Goal: Find specific page/section: Find specific page/section

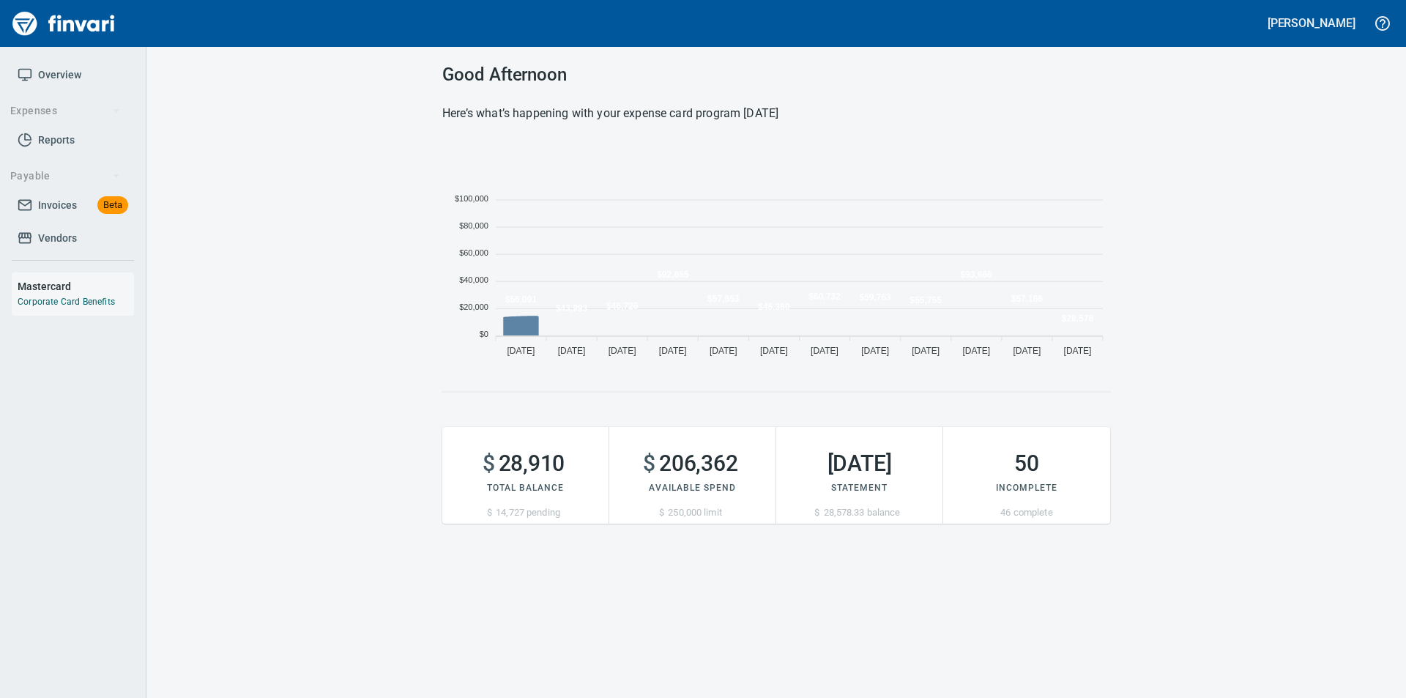
scroll to position [222, 657]
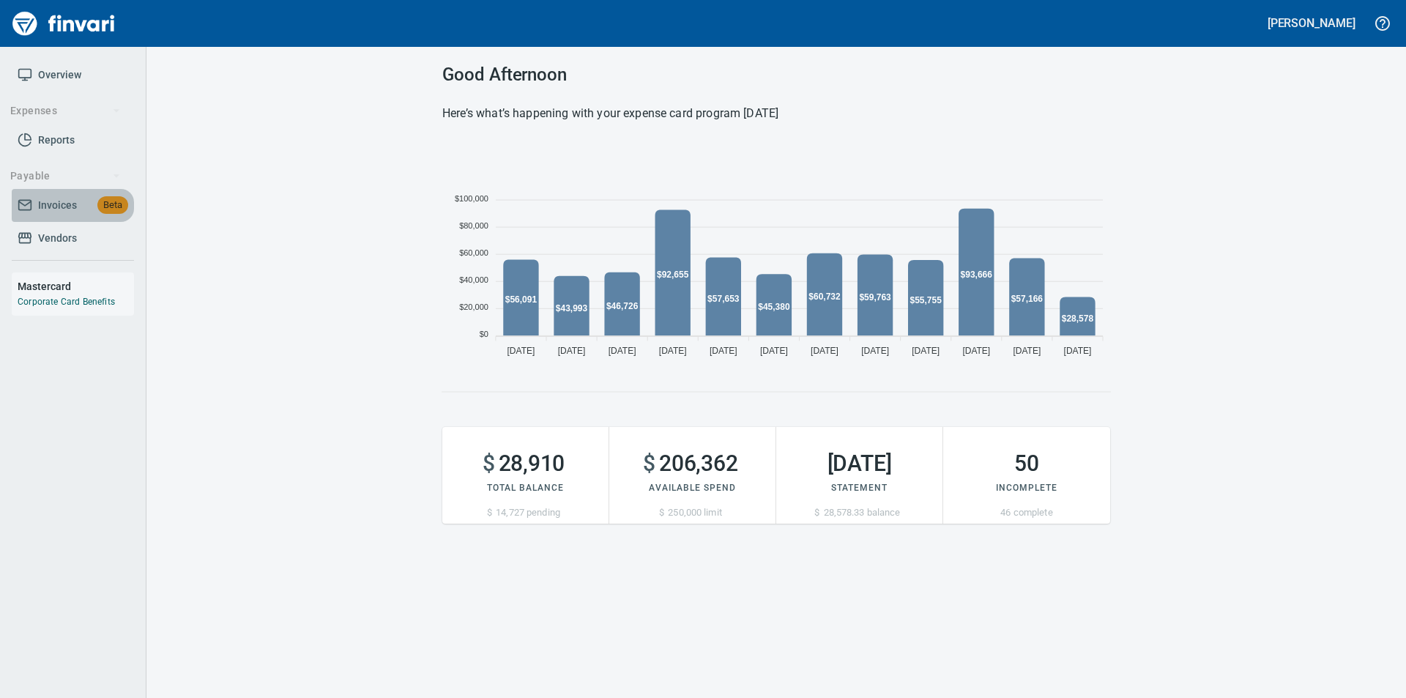
click at [56, 204] on span "Invoices" at bounding box center [57, 205] width 39 height 18
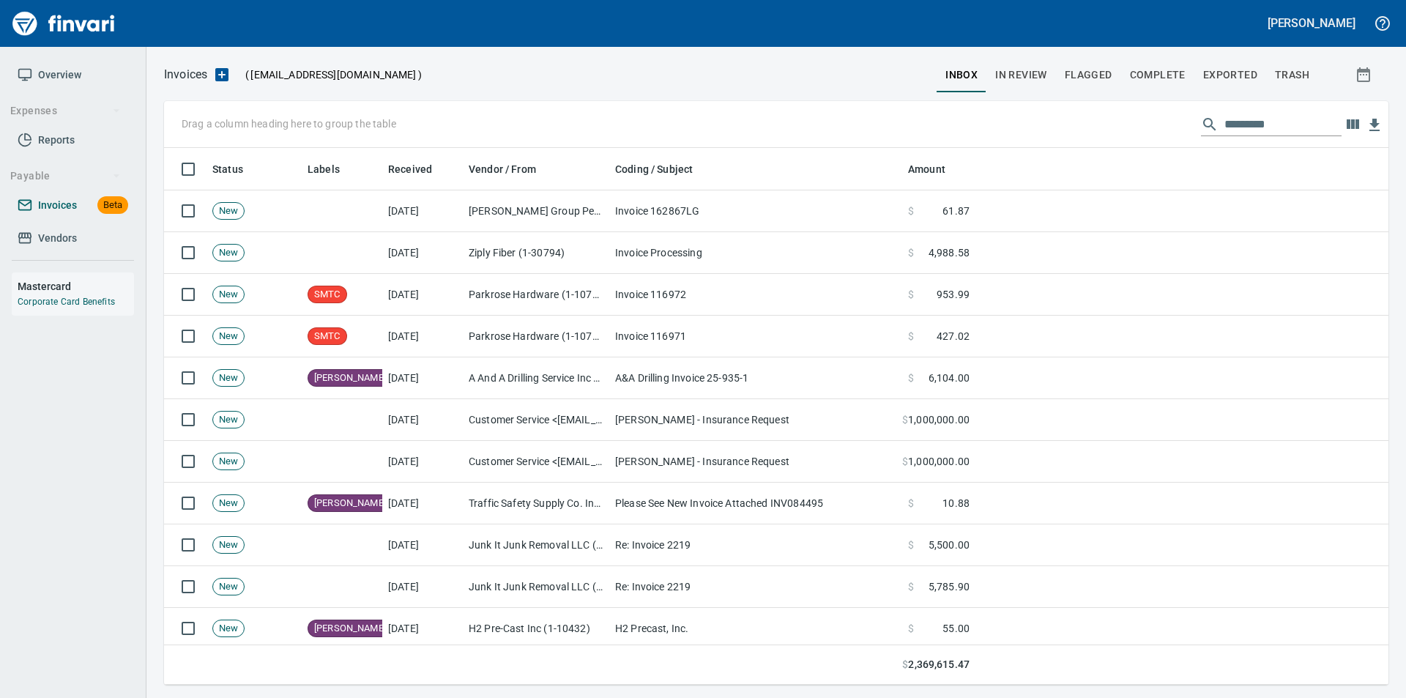
scroll to position [526, 1202]
click at [40, 231] on span "Vendors" at bounding box center [57, 238] width 39 height 18
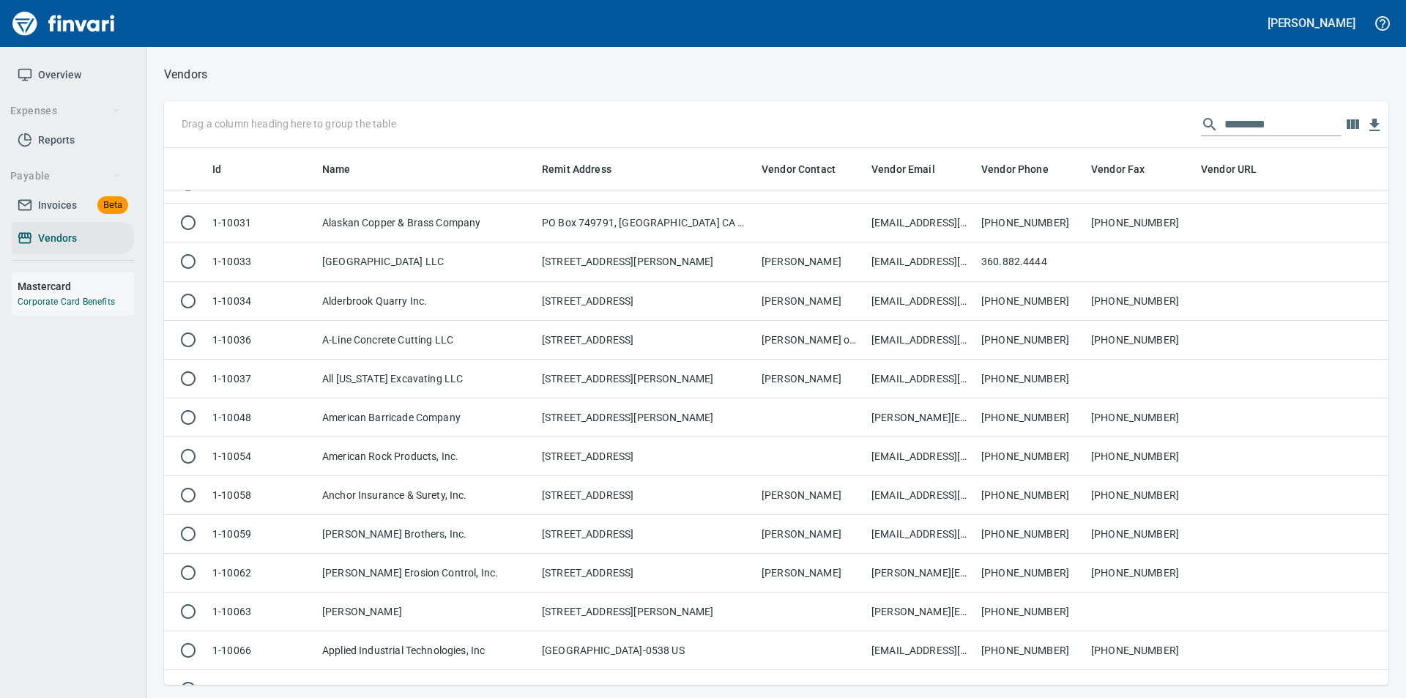
scroll to position [439, 0]
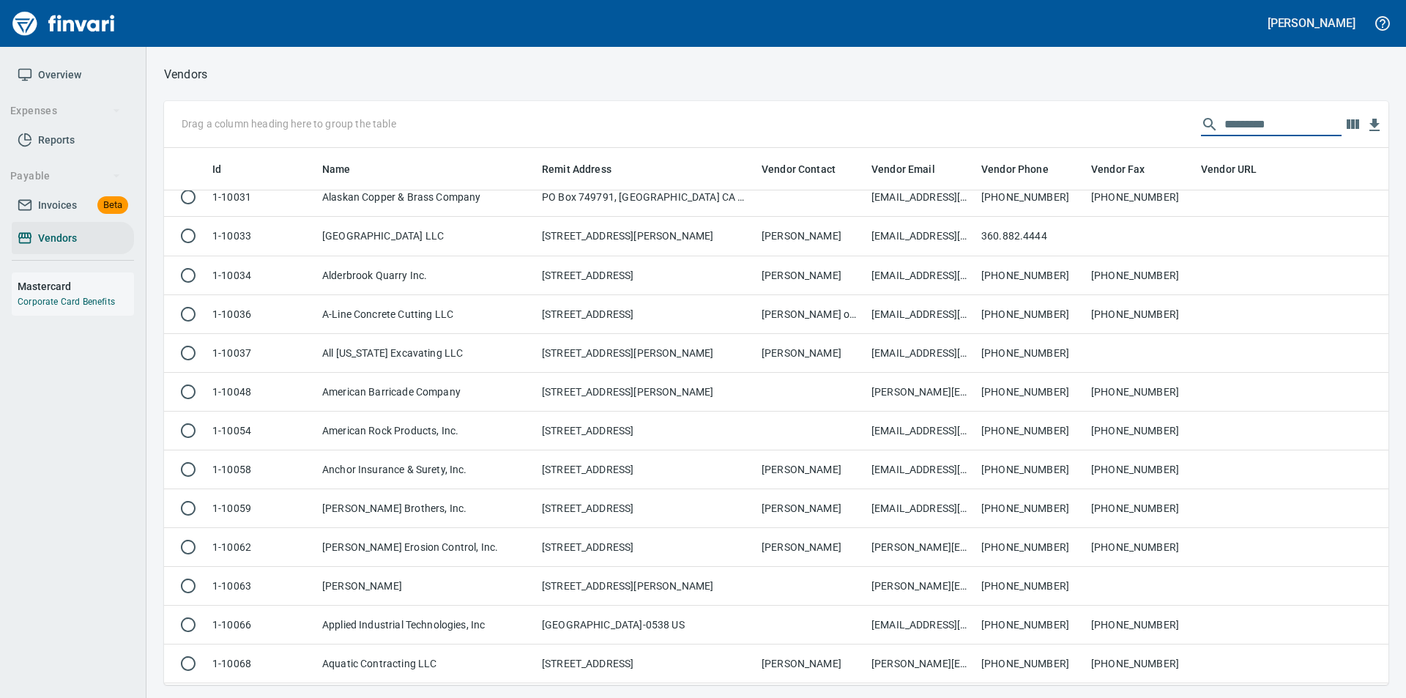
click at [1241, 127] on input "text" at bounding box center [1282, 124] width 117 height 23
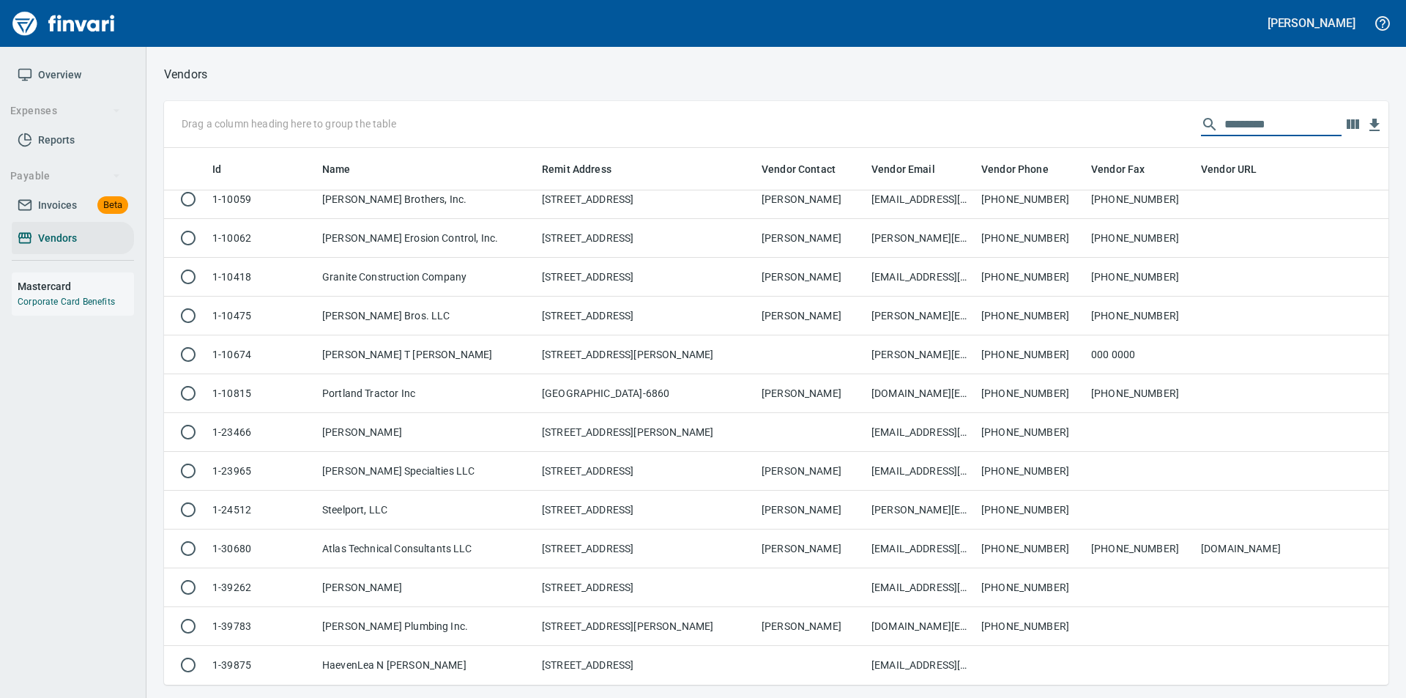
scroll to position [0, 0]
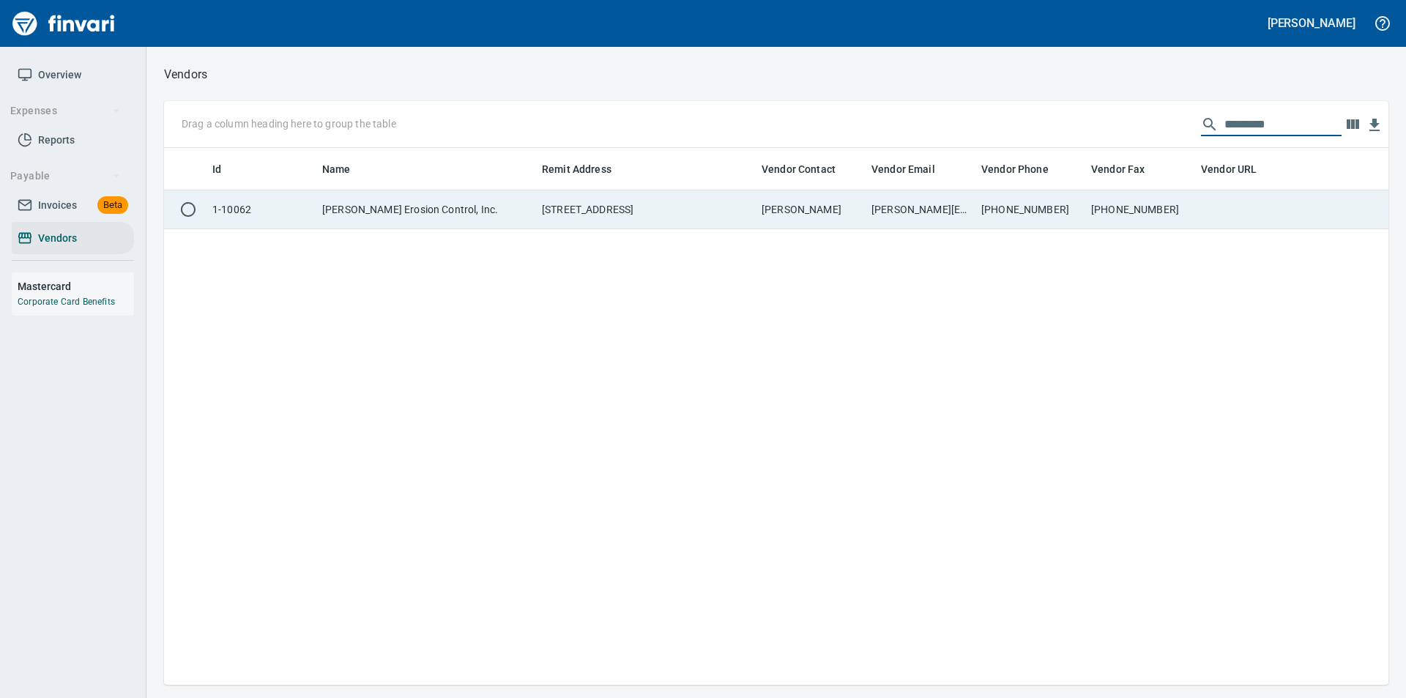
type input "*********"
click at [644, 201] on td "[STREET_ADDRESS]" at bounding box center [646, 209] width 220 height 39
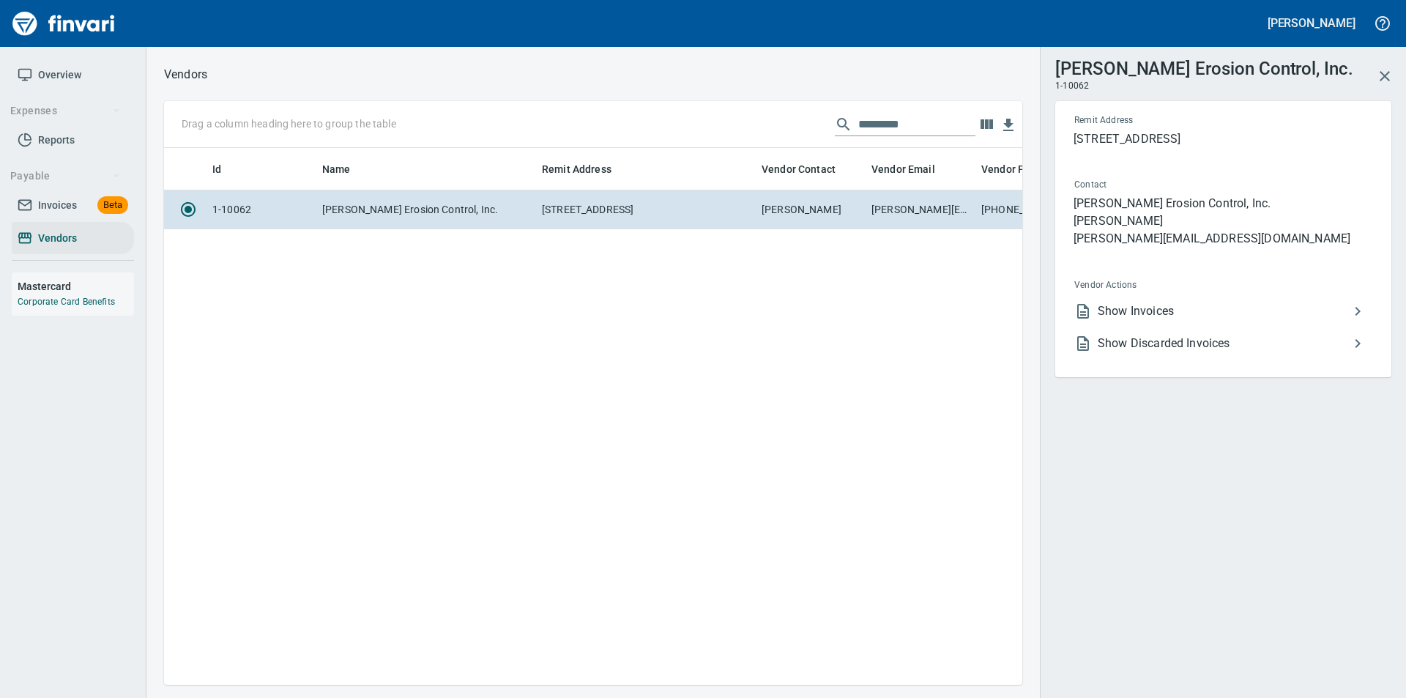
scroll to position [515, 847]
click at [1109, 311] on span "Show Invoices" at bounding box center [1223, 311] width 251 height 18
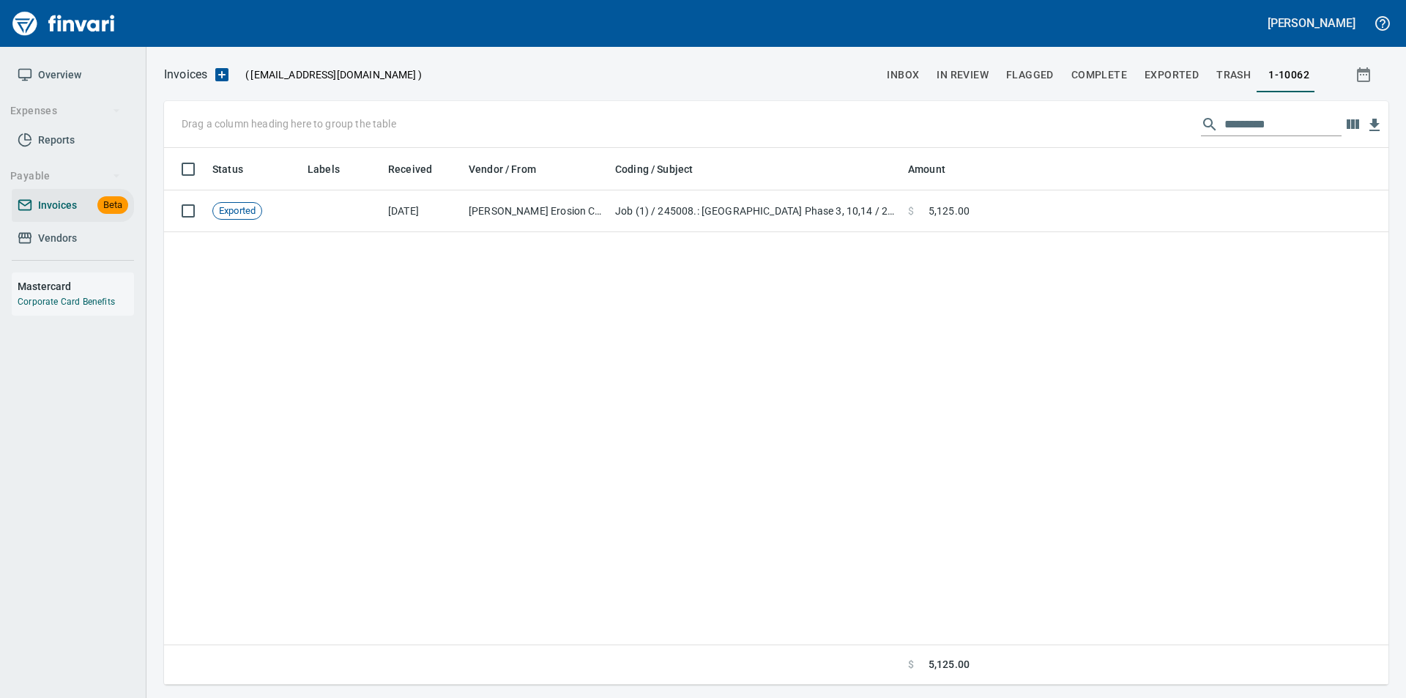
scroll to position [526, 1213]
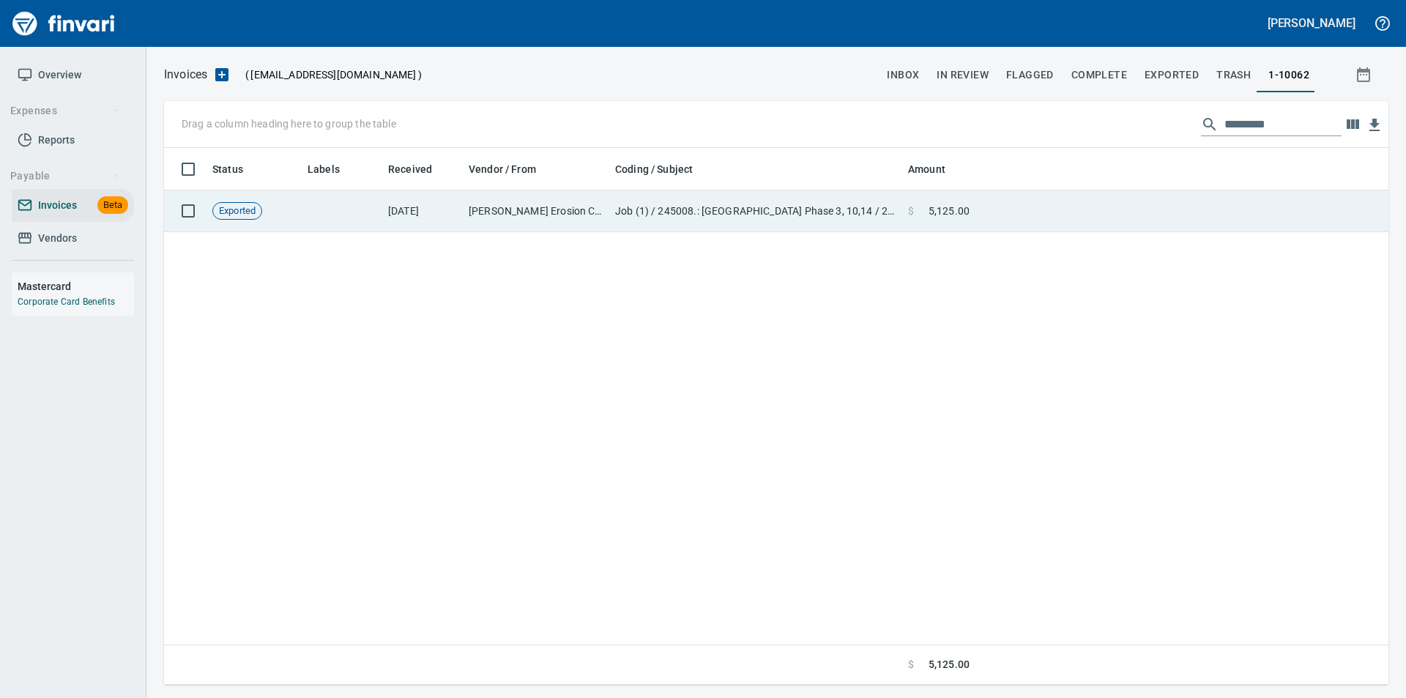
click at [626, 205] on td "Job (1) / 245008.: [GEOGRAPHIC_DATA] Phase 3, 10,14 / 2062. 01.: Hydroseeding /…" at bounding box center [755, 211] width 293 height 42
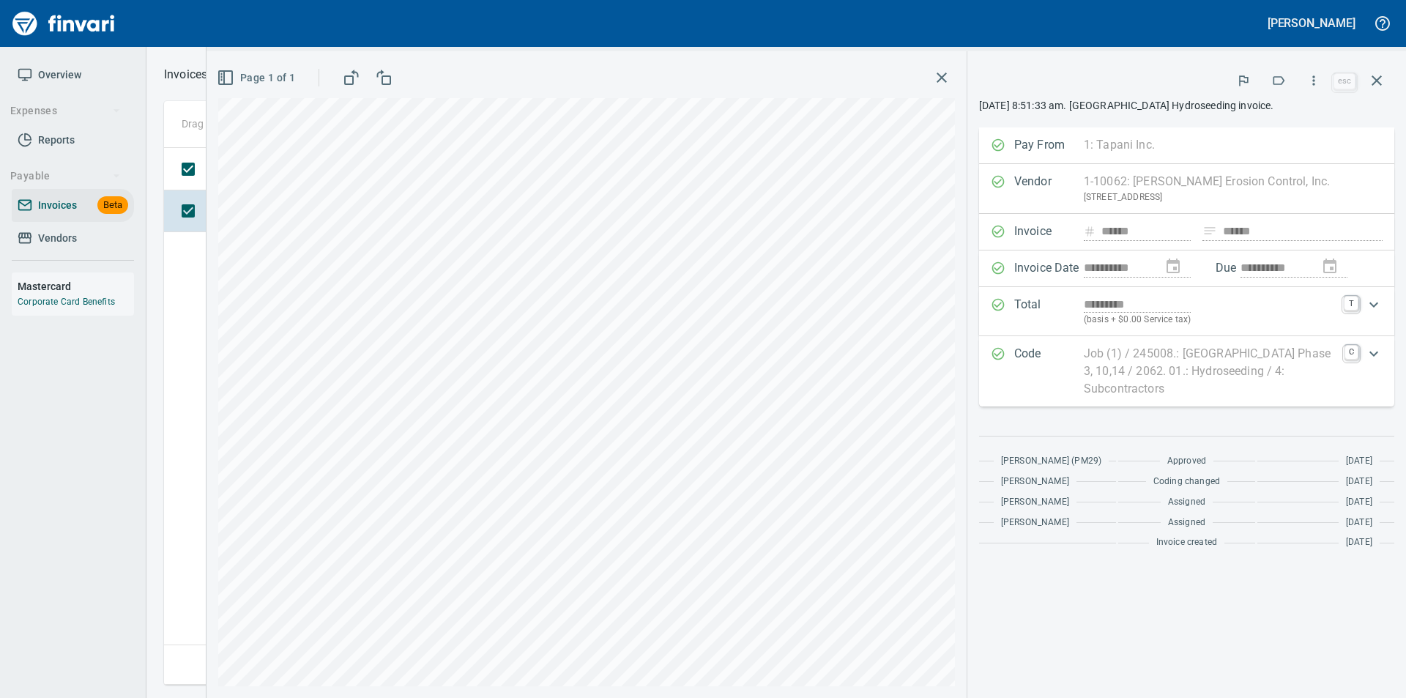
scroll to position [526, 1213]
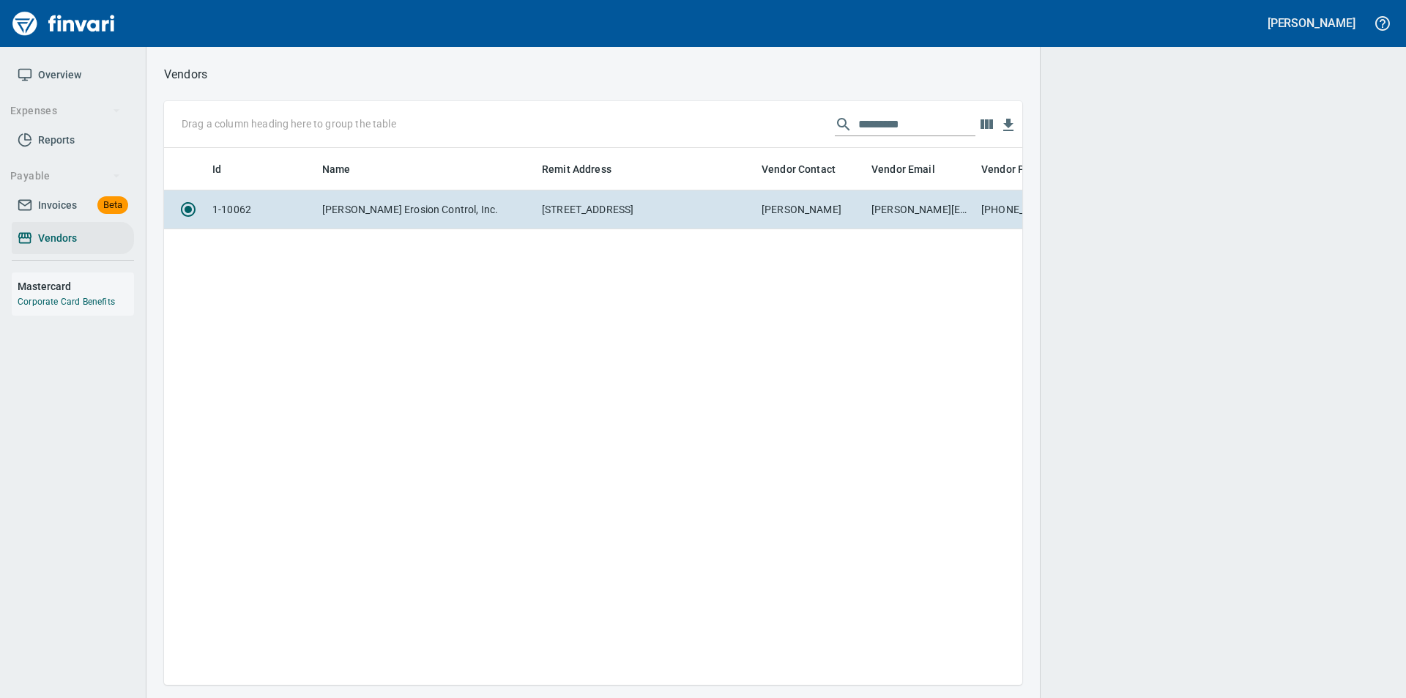
scroll to position [515, 847]
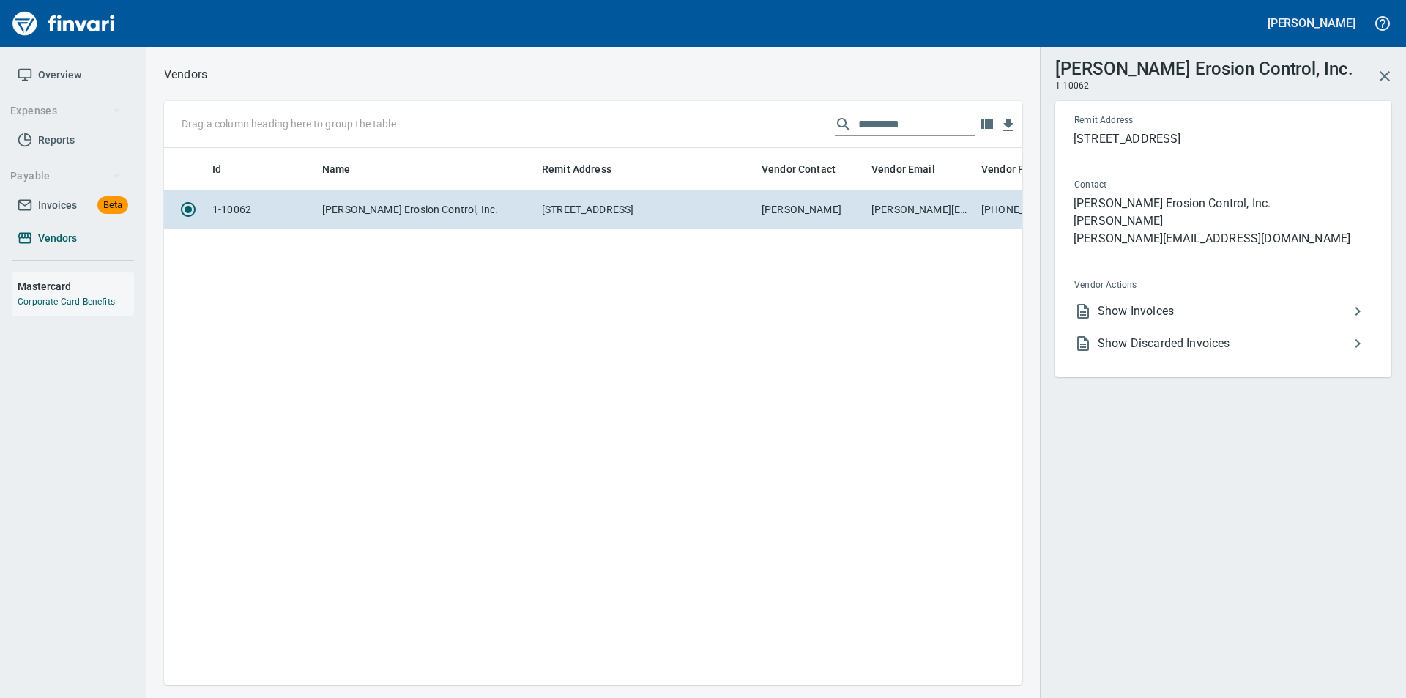
click at [37, 234] on span "Vendors" at bounding box center [73, 238] width 111 height 18
click at [45, 231] on span "Vendors" at bounding box center [57, 238] width 39 height 18
click at [914, 126] on input "*********" at bounding box center [916, 124] width 117 height 23
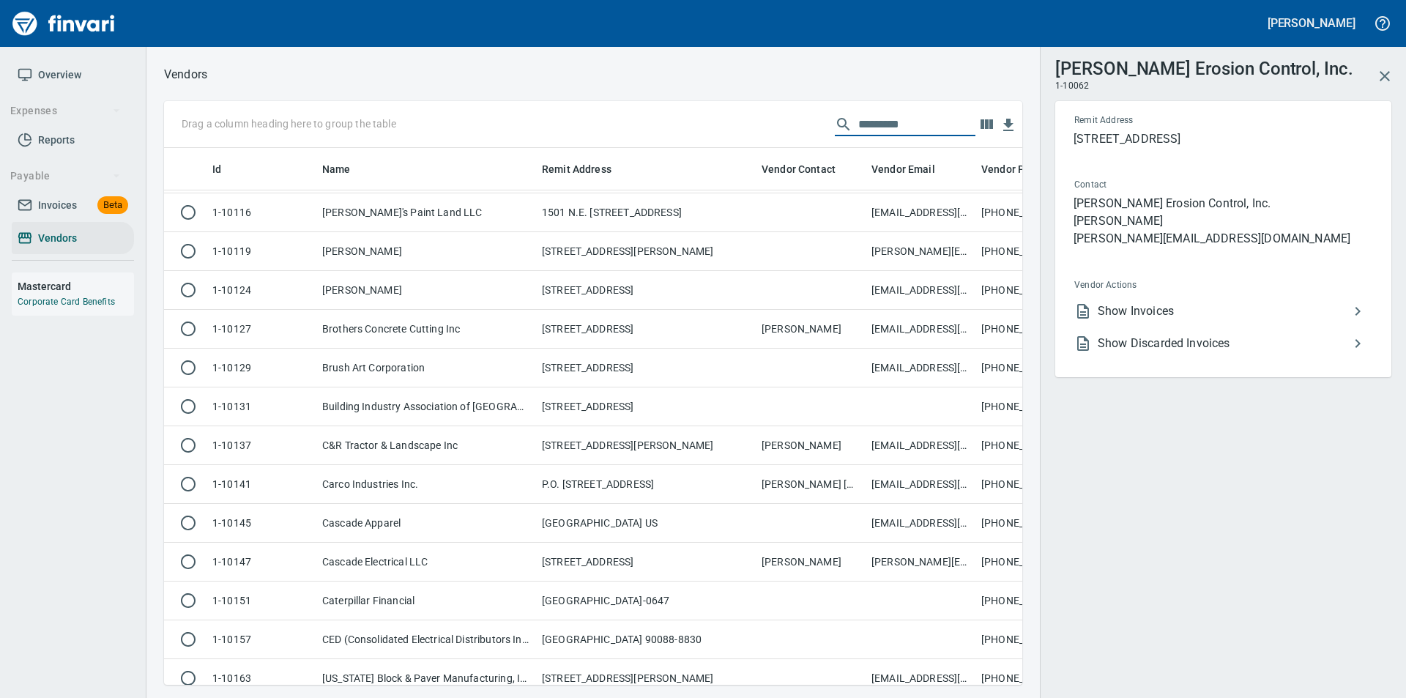
scroll to position [1318, 0]
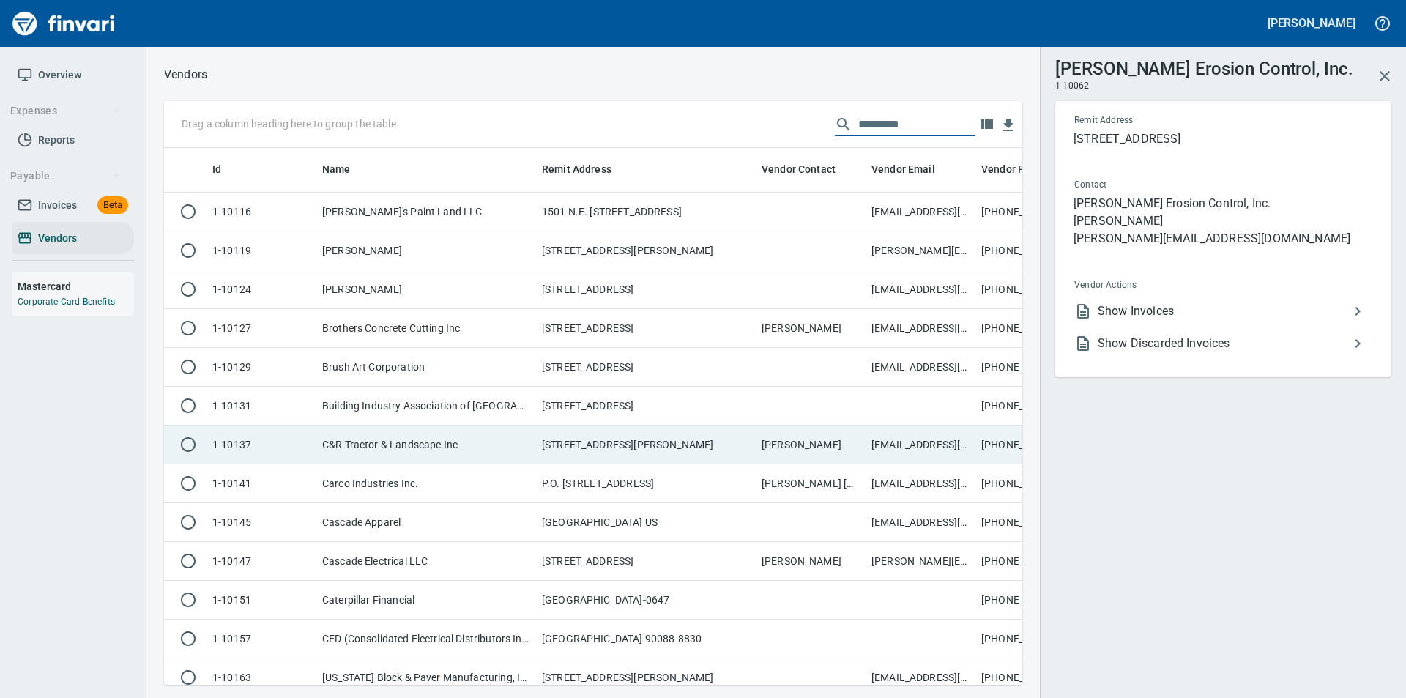
click at [462, 431] on td "C&R Tractor & Landscape Inc" at bounding box center [426, 444] width 220 height 39
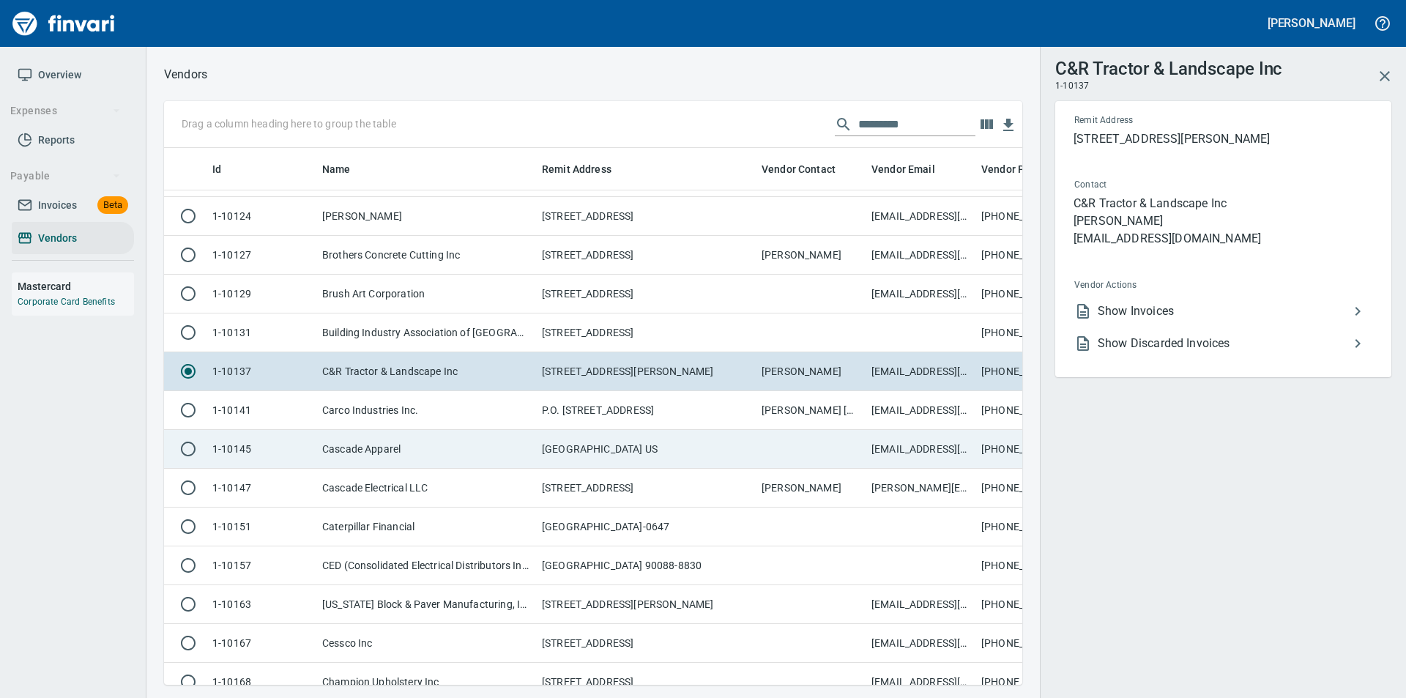
scroll to position [1464, 0]
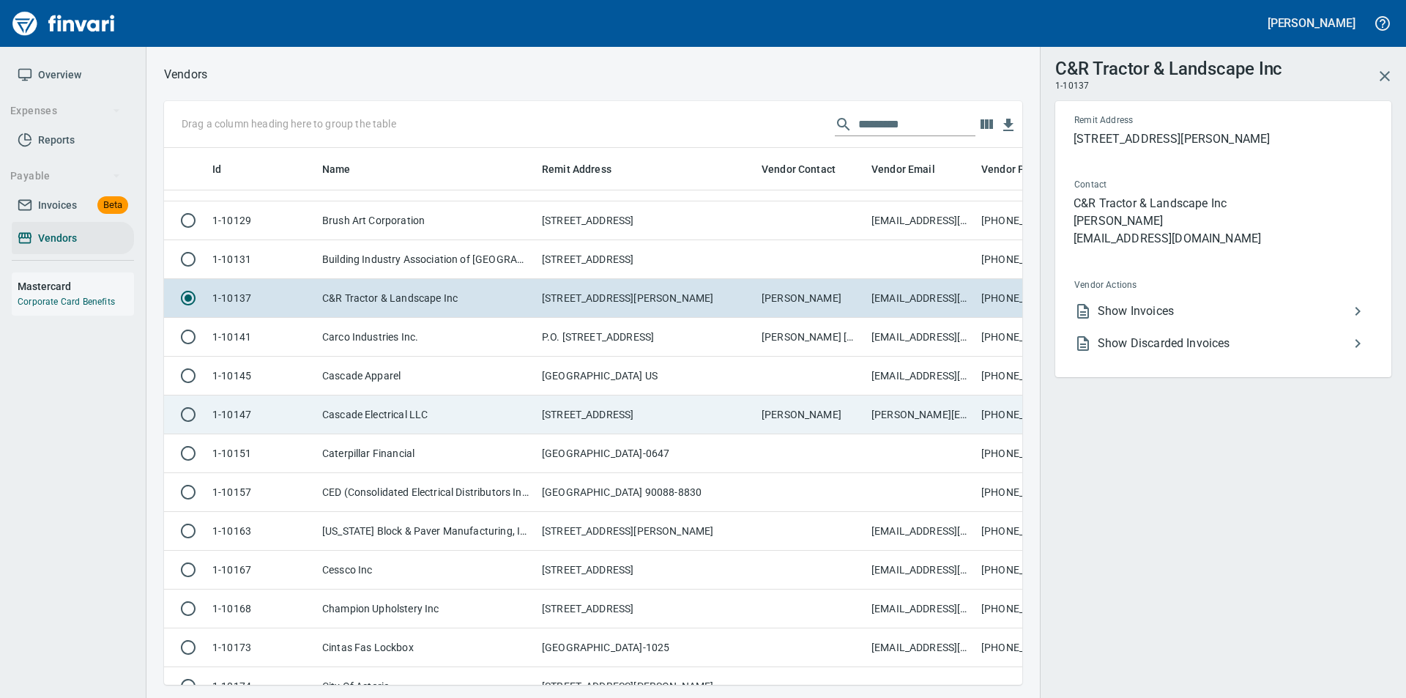
click at [375, 414] on td "Cascade Electrical LLC" at bounding box center [426, 414] width 220 height 39
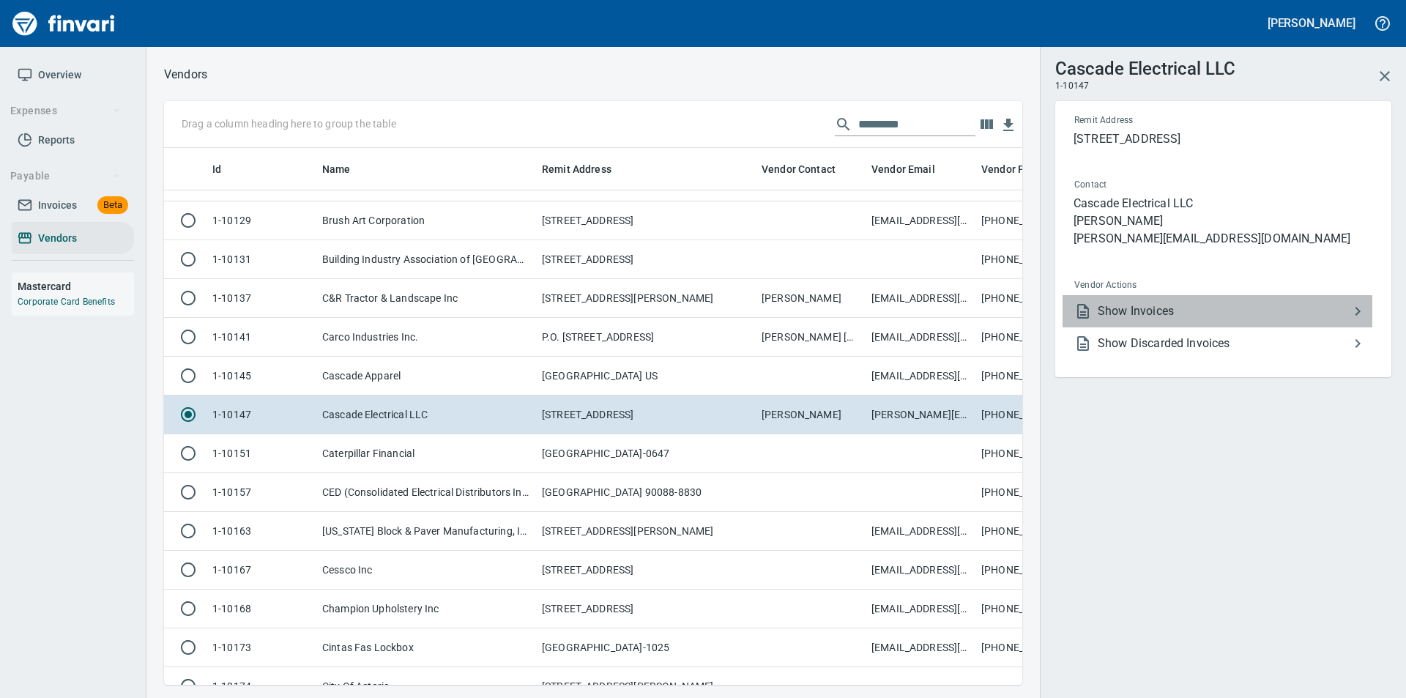
click at [1179, 316] on span "Show Invoices" at bounding box center [1223, 311] width 251 height 18
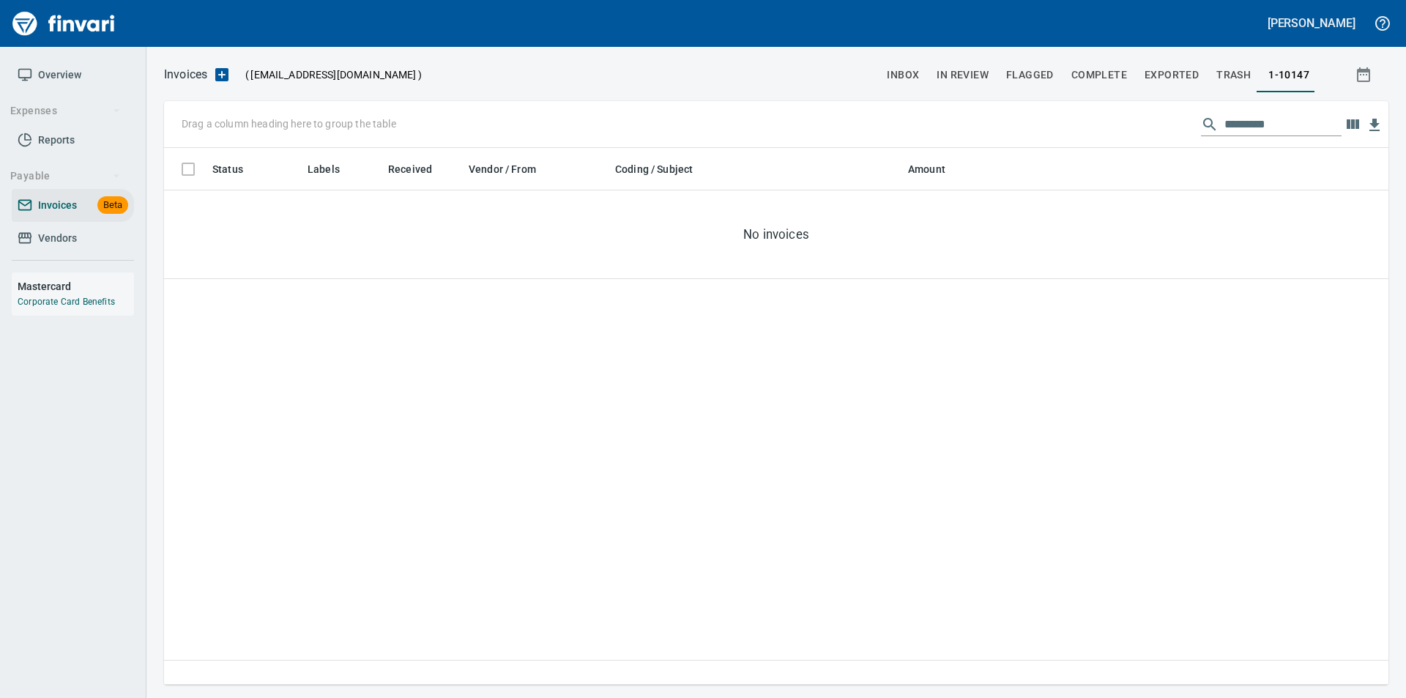
scroll to position [526, 1213]
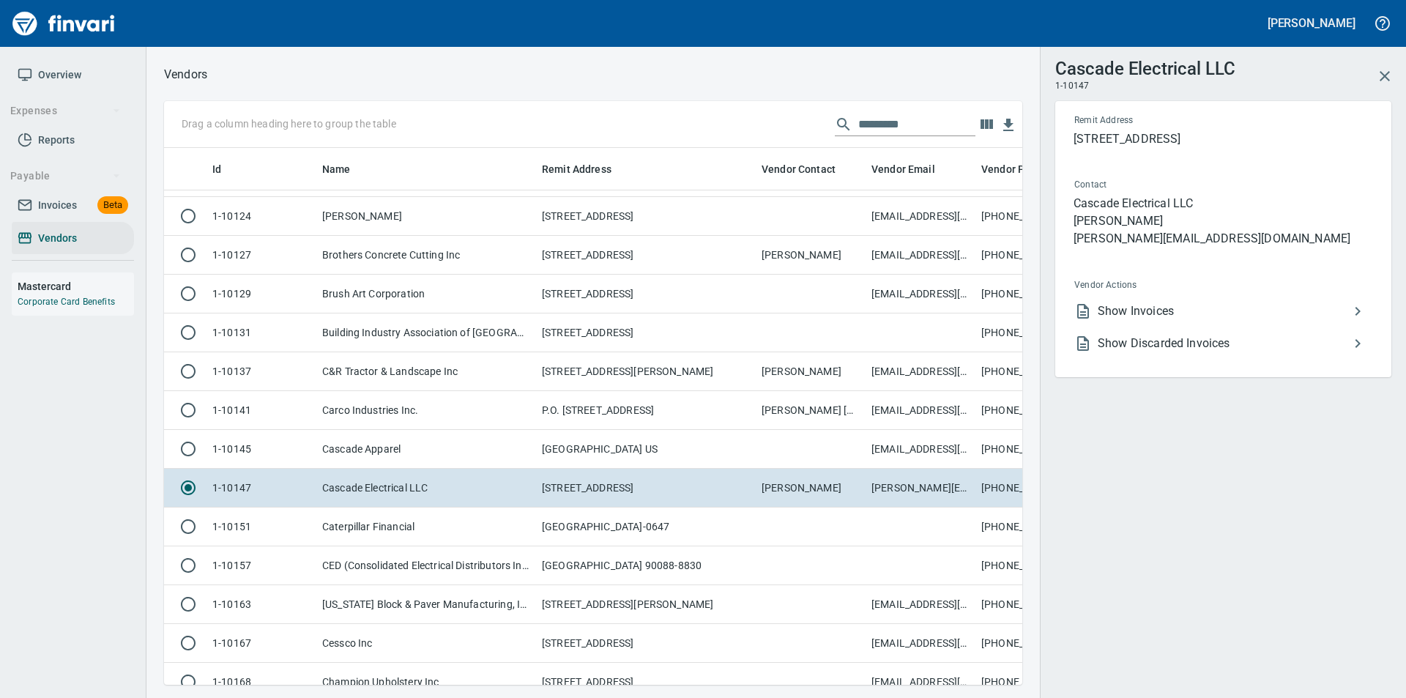
scroll to position [1464, 0]
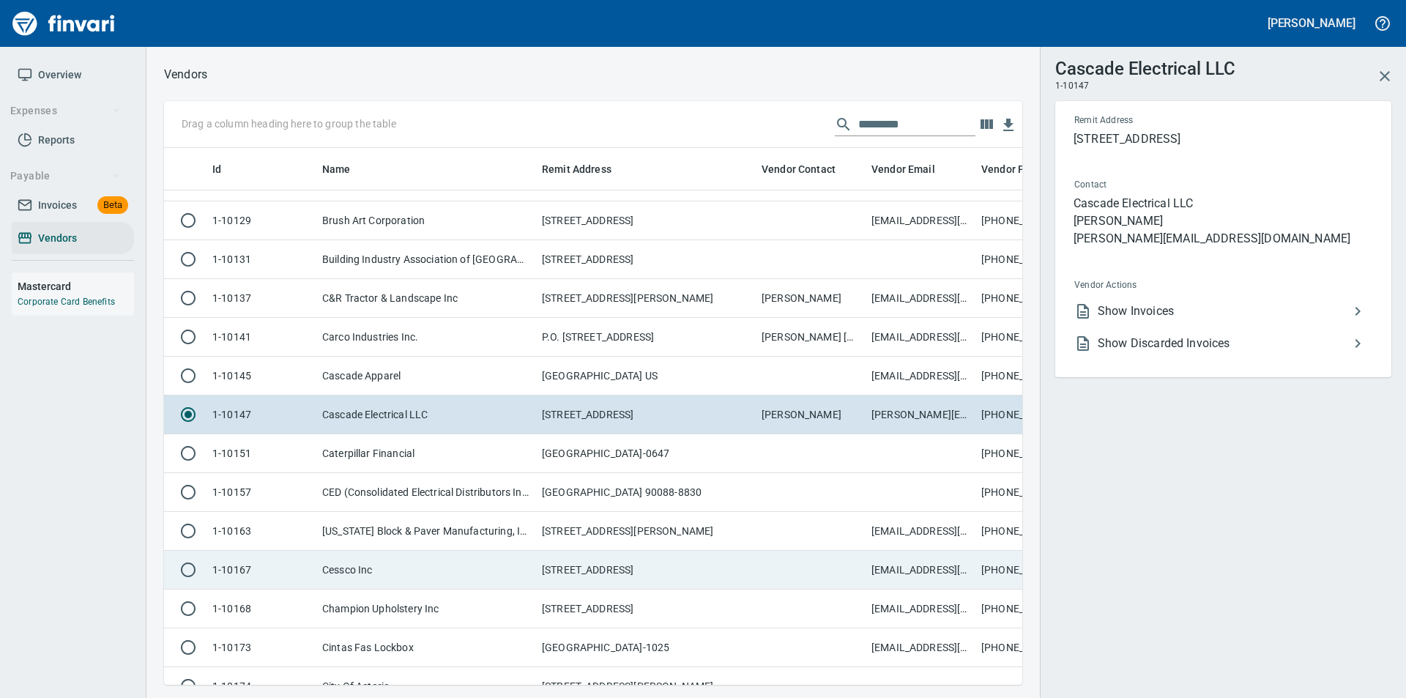
click at [622, 558] on td "[STREET_ADDRESS]" at bounding box center [646, 570] width 220 height 39
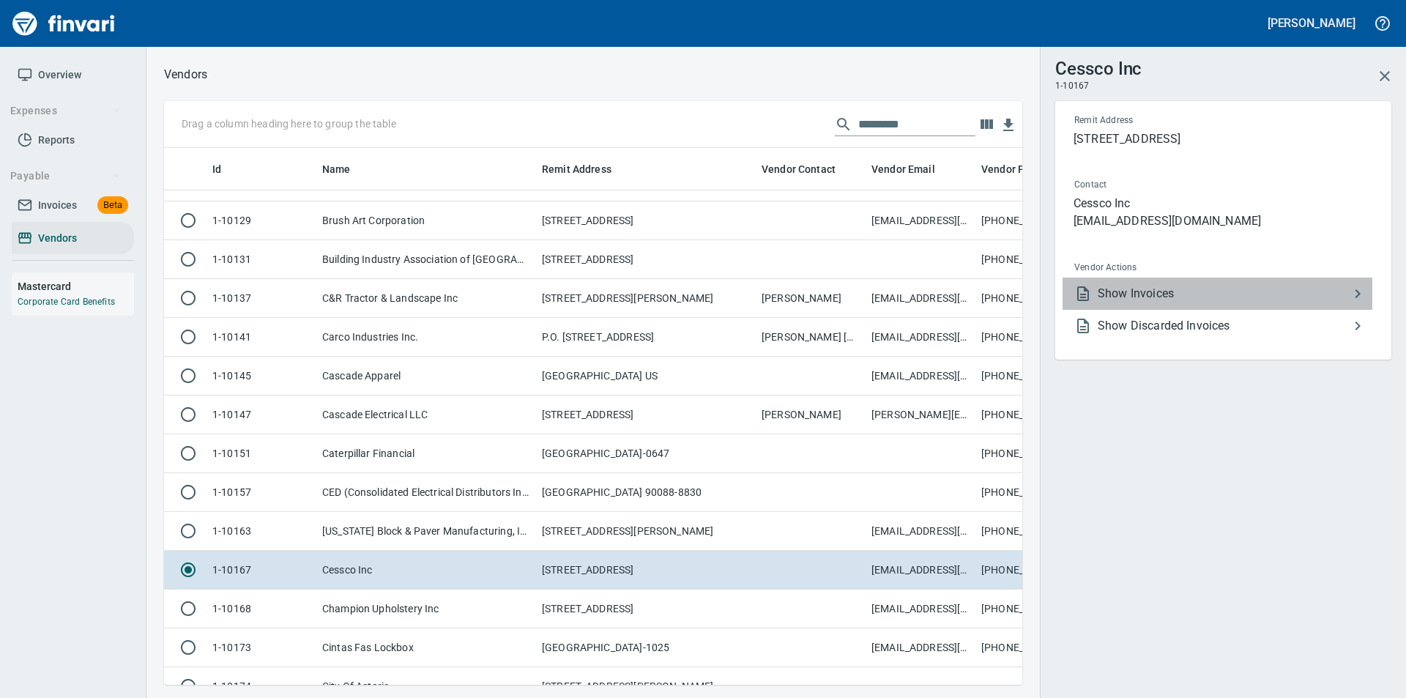
click at [1137, 289] on span "Show Invoices" at bounding box center [1223, 294] width 251 height 18
